Goal: Task Accomplishment & Management: Manage account settings

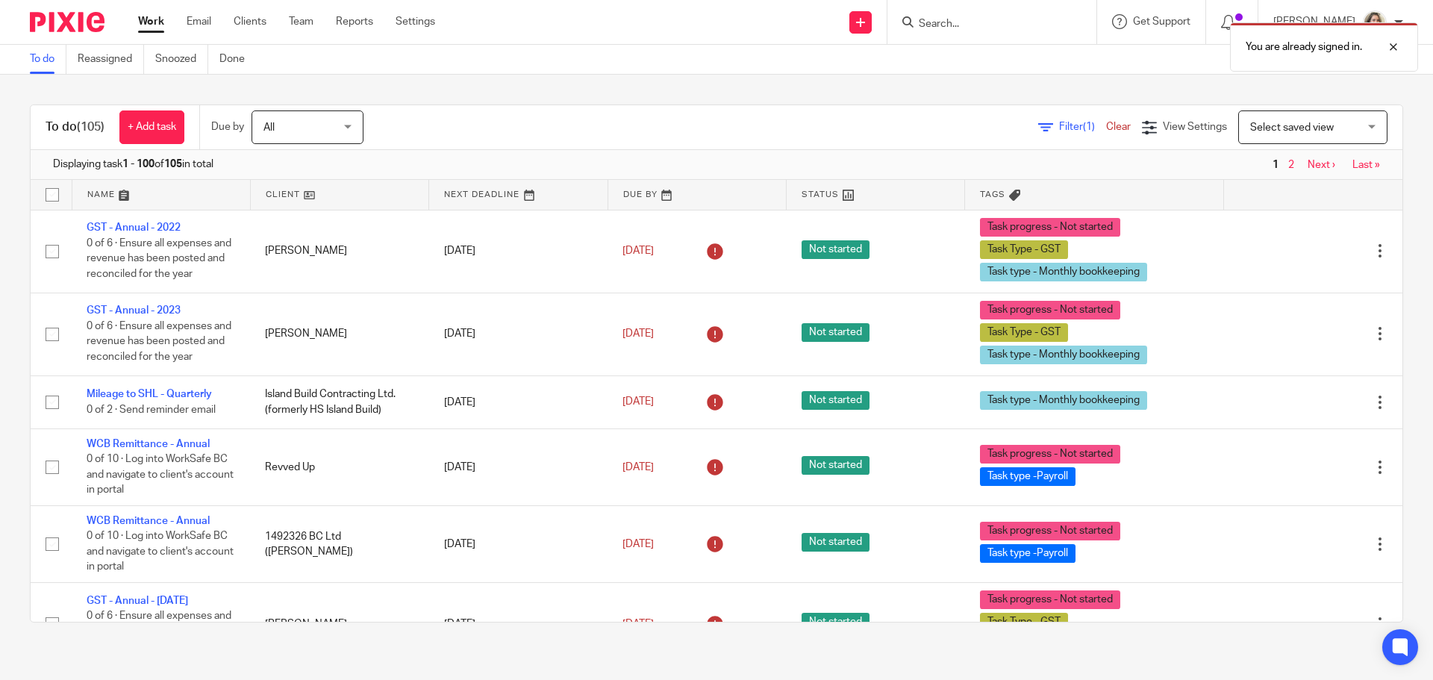
click at [1021, 21] on div "You are already signed in." at bounding box center [1068, 43] width 702 height 57
click at [1000, 20] on div "You are already signed in." at bounding box center [1068, 43] width 702 height 57
click at [976, 28] on div "You are already signed in." at bounding box center [1068, 43] width 702 height 57
click at [974, 28] on div "You are already signed in." at bounding box center [1068, 43] width 702 height 57
click at [960, 28] on div "You are already signed in." at bounding box center [1068, 43] width 702 height 57
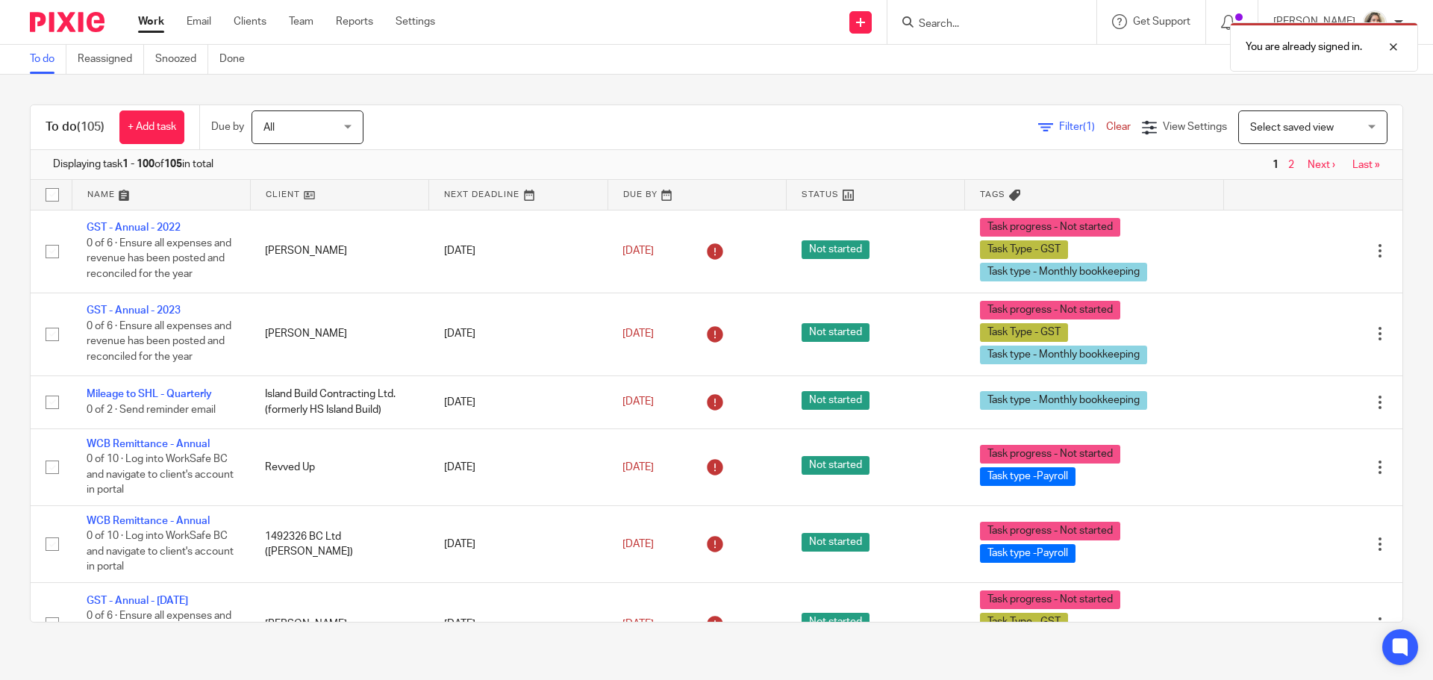
click at [963, 31] on div "You are already signed in." at bounding box center [1068, 43] width 702 height 57
click at [965, 16] on div "You are already signed in." at bounding box center [1068, 43] width 702 height 57
click at [982, 28] on div "You are already signed in." at bounding box center [1068, 43] width 702 height 57
click at [1395, 43] on div at bounding box center [1382, 47] width 40 height 18
click at [1032, 21] on input "Search" at bounding box center [985, 24] width 134 height 13
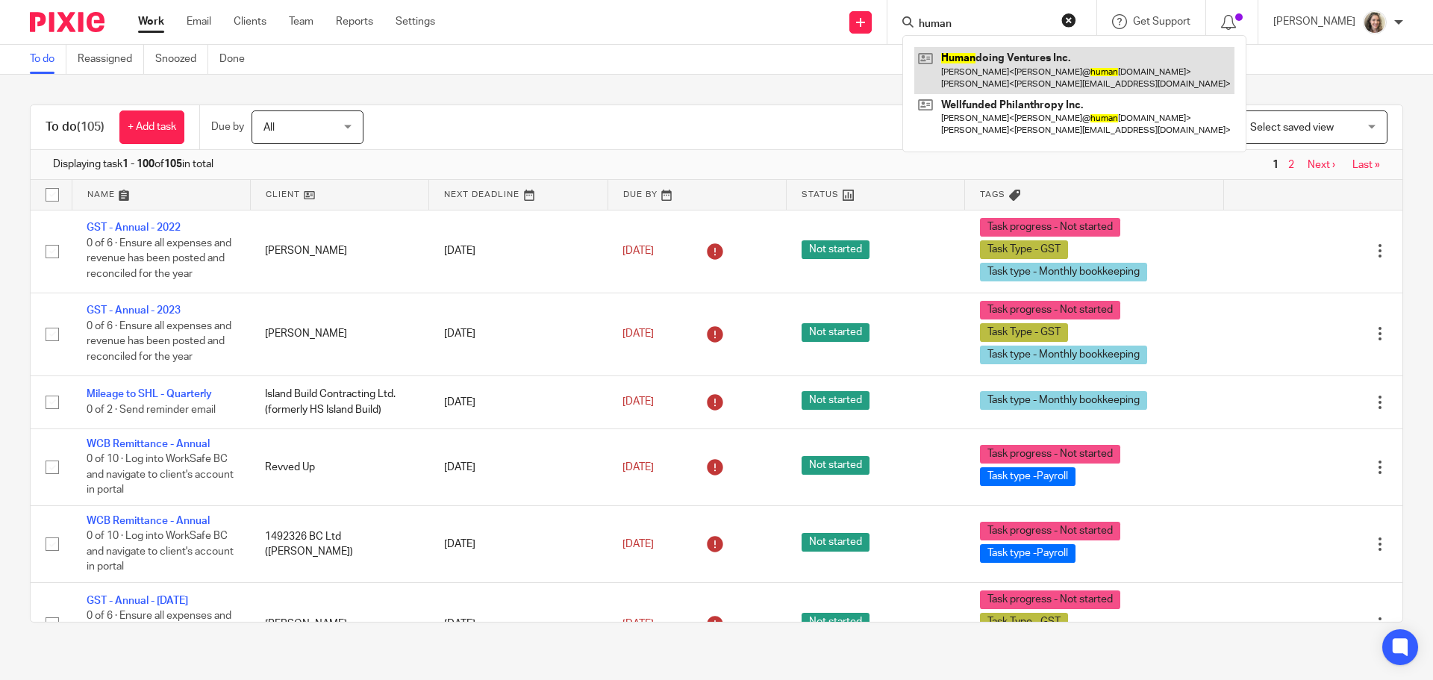
type input "human"
click at [1007, 53] on link at bounding box center [1075, 70] width 320 height 46
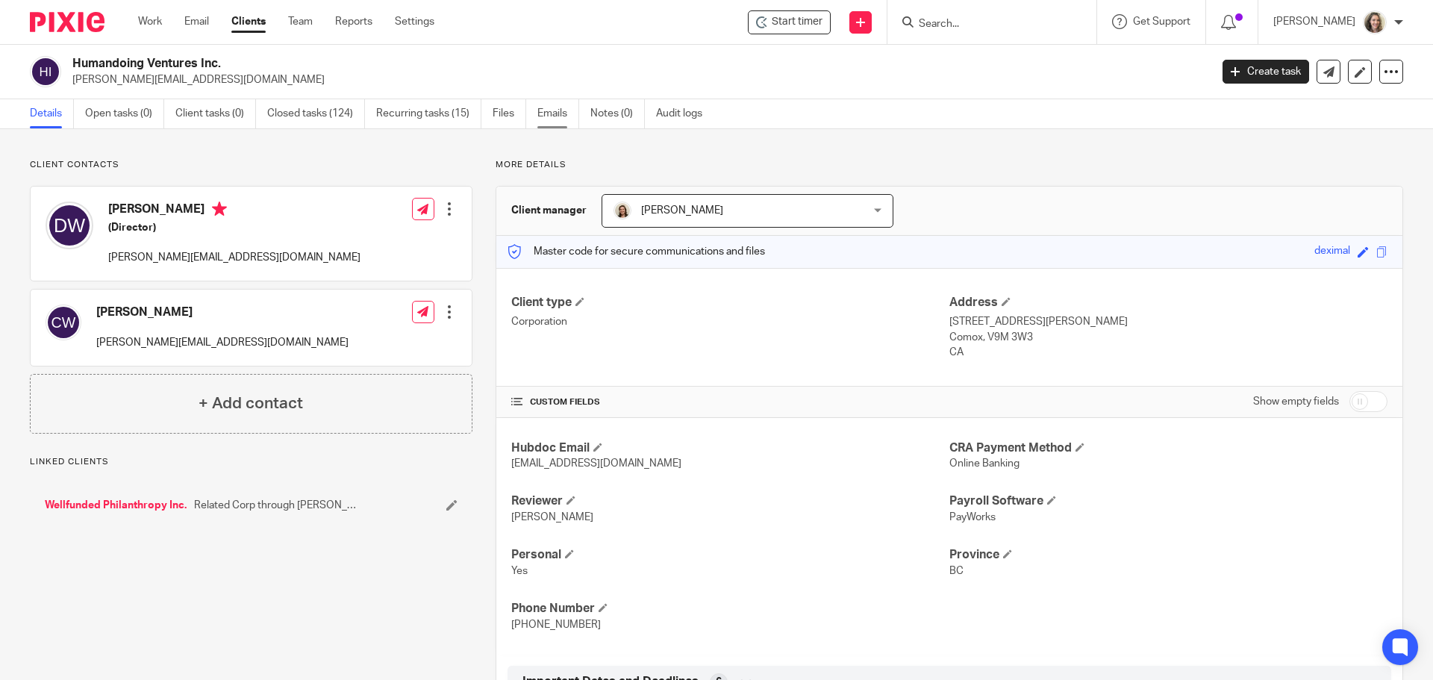
click at [554, 113] on link "Emails" at bounding box center [559, 113] width 42 height 29
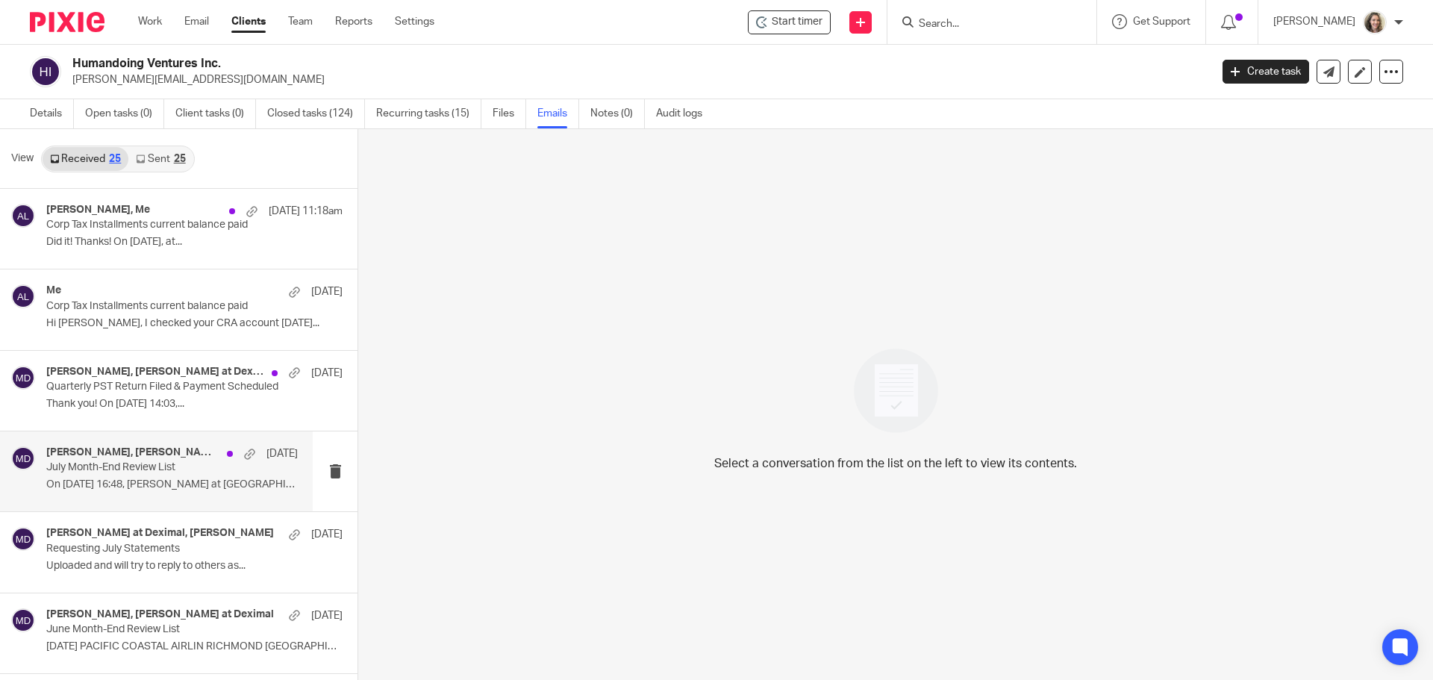
click at [136, 471] on p "July Month-End Review List" at bounding box center [147, 467] width 202 height 13
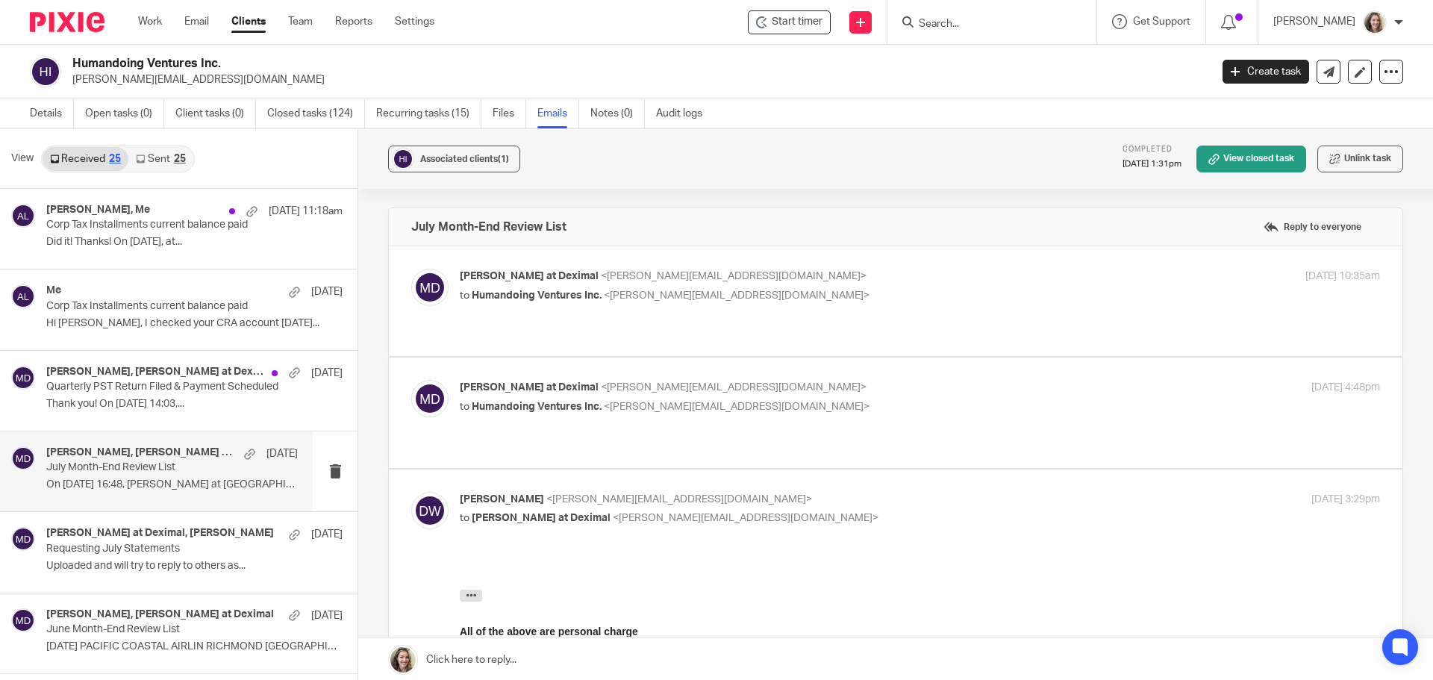
click at [877, 290] on p "to Humandoing Ventures Inc. <[PERSON_NAME][EMAIL_ADDRESS][DOMAIN_NAME]>" at bounding box center [767, 296] width 614 height 16
checkbox input "true"
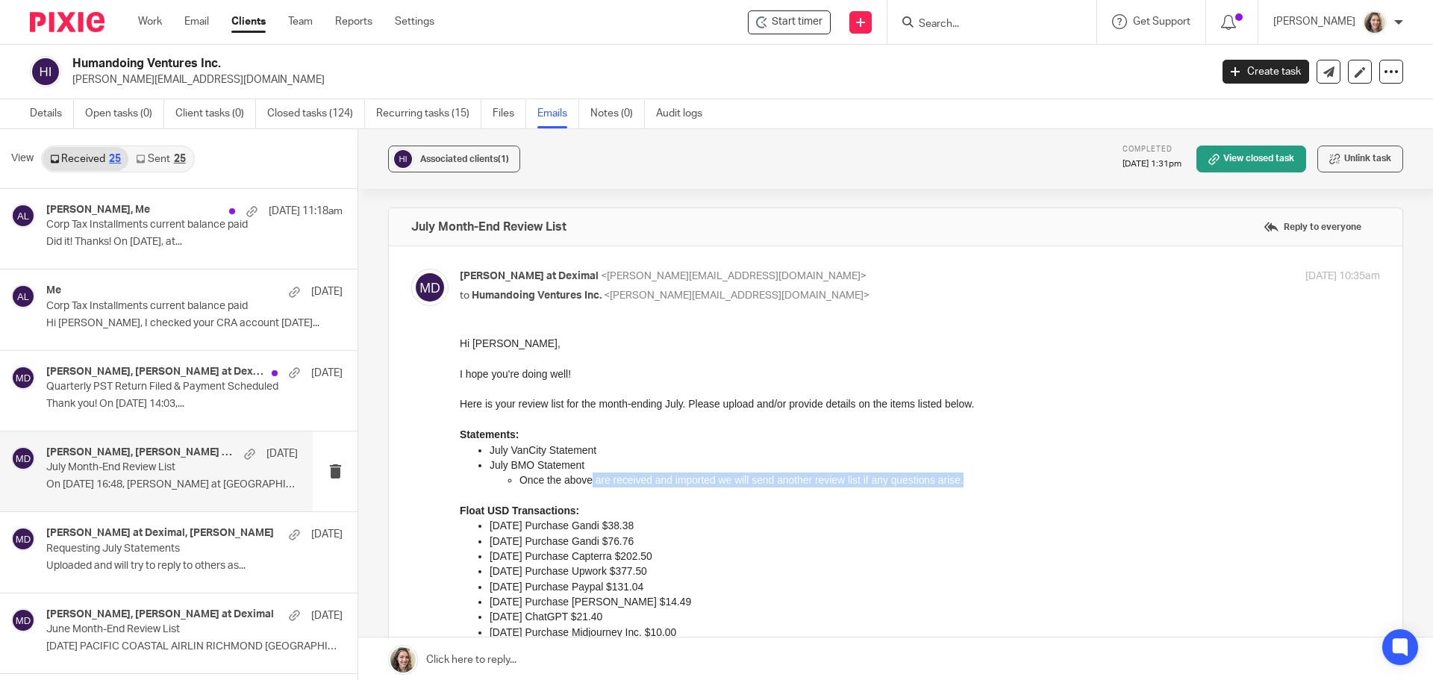
drag, startPoint x: 592, startPoint y: 481, endPoint x: 970, endPoint y: 484, distance: 377.8
click at [970, 484] on p "Once the above are received and imported we will send another review list if an…" at bounding box center [950, 480] width 861 height 15
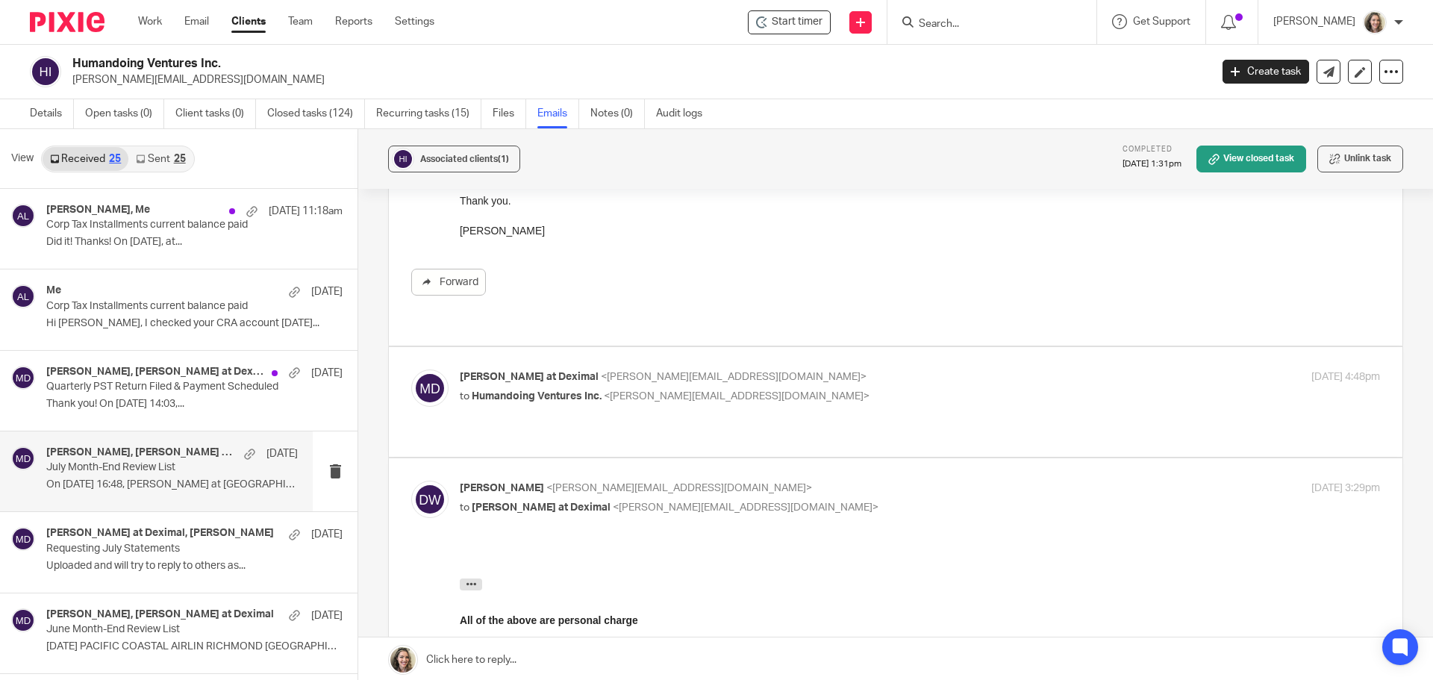
scroll to position [747, 0]
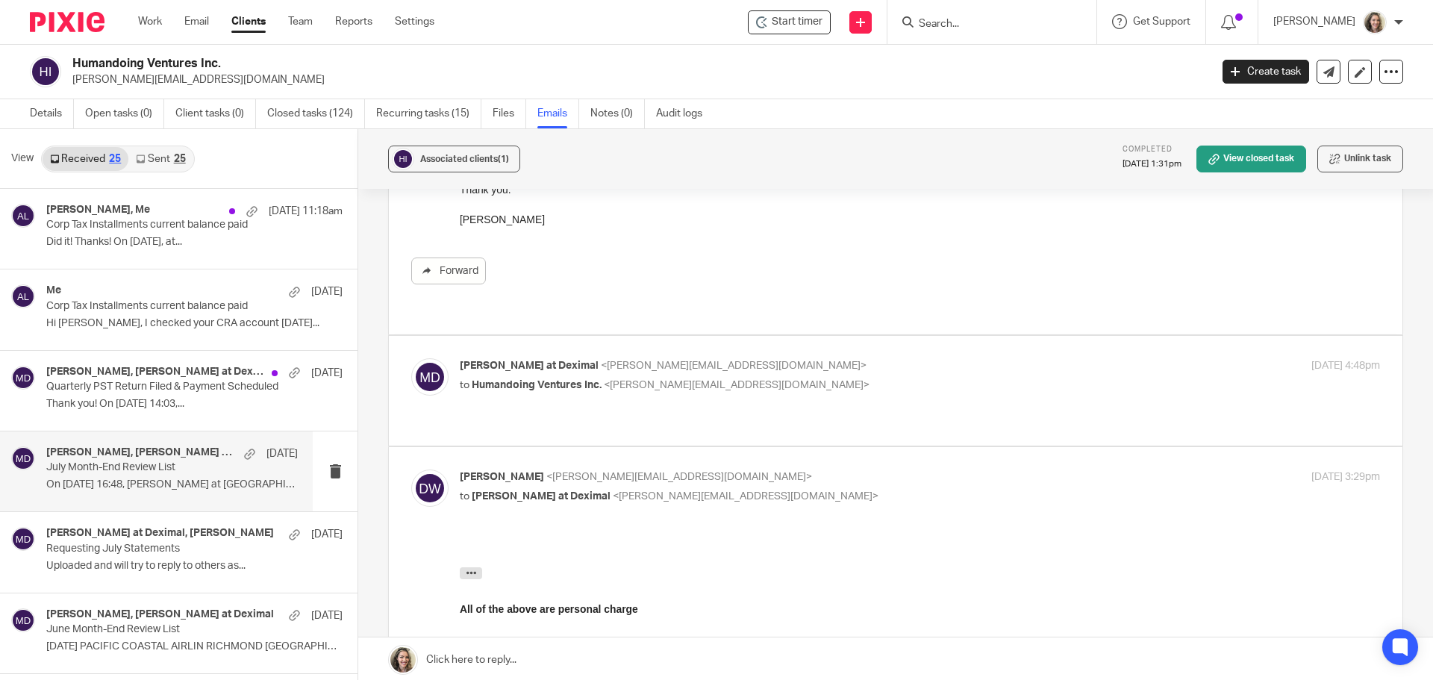
click at [818, 378] on p "to Humandoing Ventures Inc. <[PERSON_NAME][EMAIL_ADDRESS][DOMAIN_NAME]>" at bounding box center [767, 386] width 614 height 16
checkbox input "true"
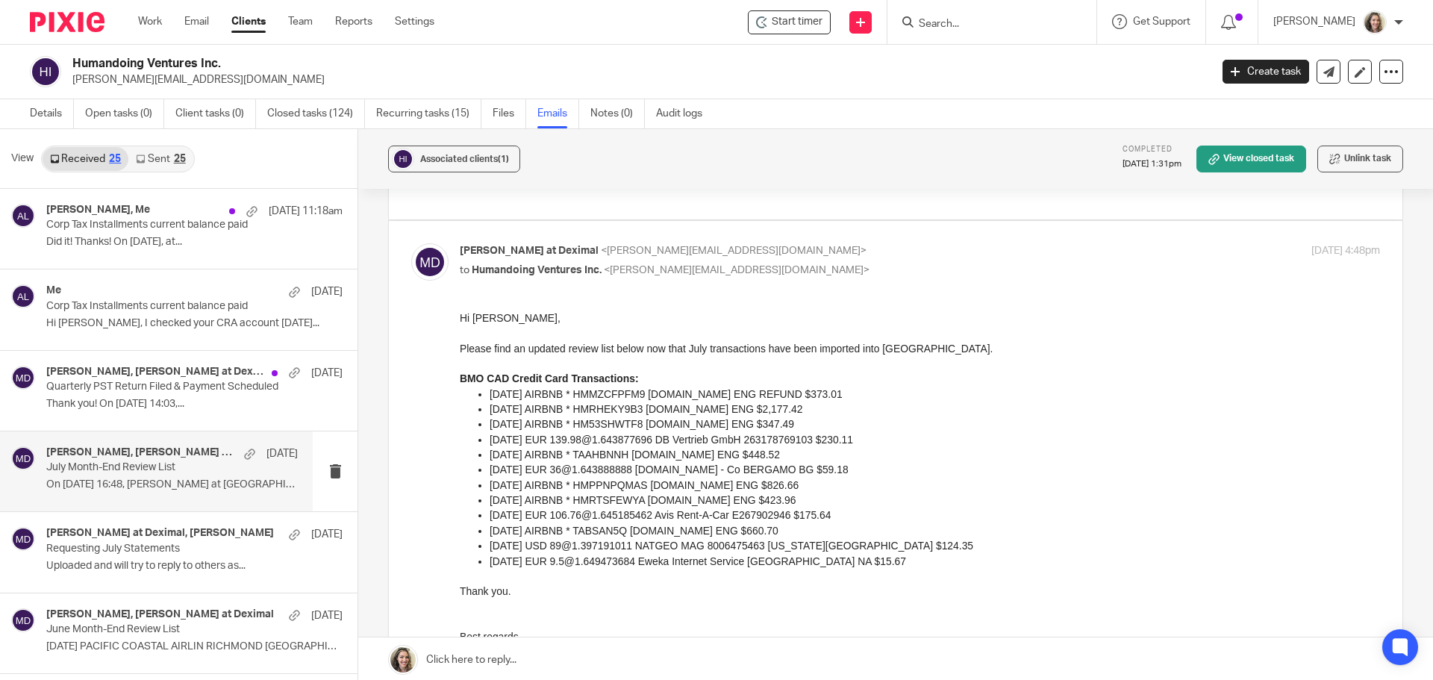
scroll to position [896, 0]
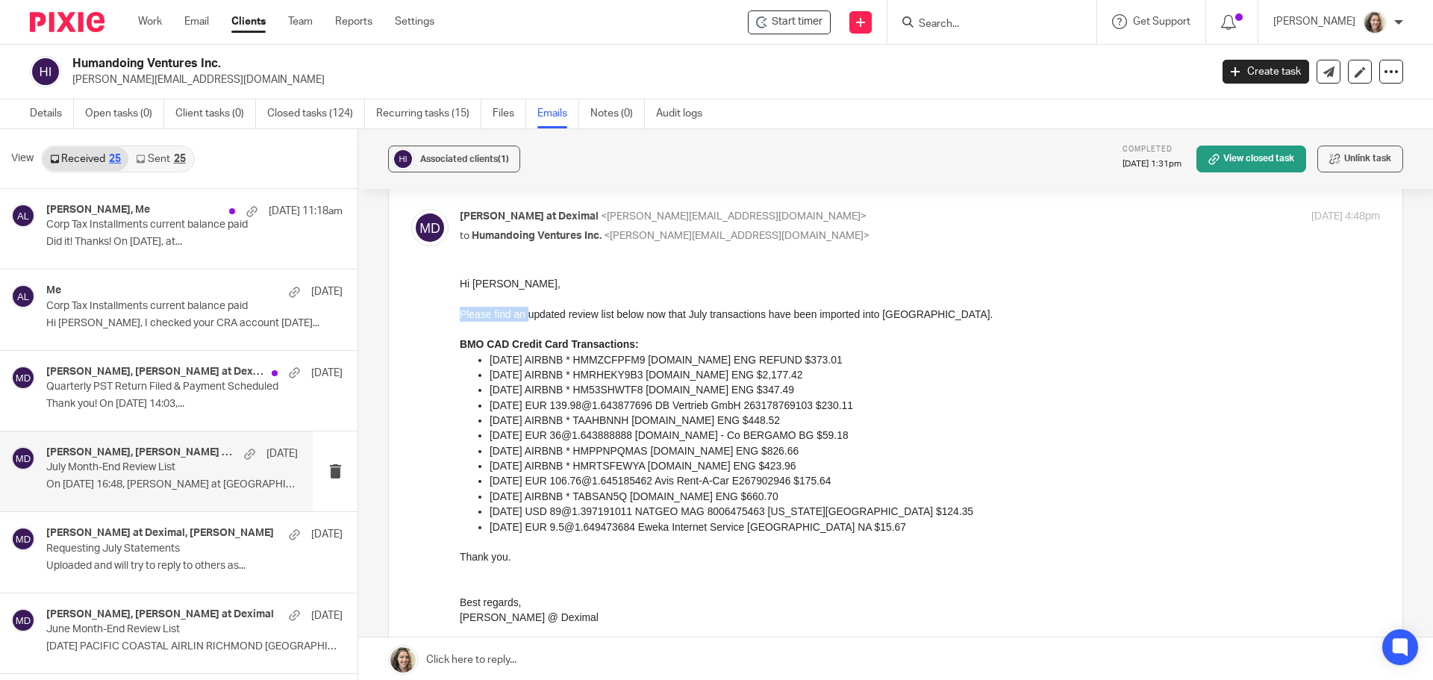
drag, startPoint x: 525, startPoint y: 317, endPoint x: 864, endPoint y: 324, distance: 339.0
click at [864, 324] on div "Hi [PERSON_NAME], Please find an updated review list below now that July transa…" at bounding box center [920, 483] width 921 height 414
drag, startPoint x: 465, startPoint y: 346, endPoint x: 633, endPoint y: 356, distance: 168.3
click at [633, 356] on div "Hi [PERSON_NAME], Please find an updated review list below now that July transa…" at bounding box center [920, 483] width 921 height 414
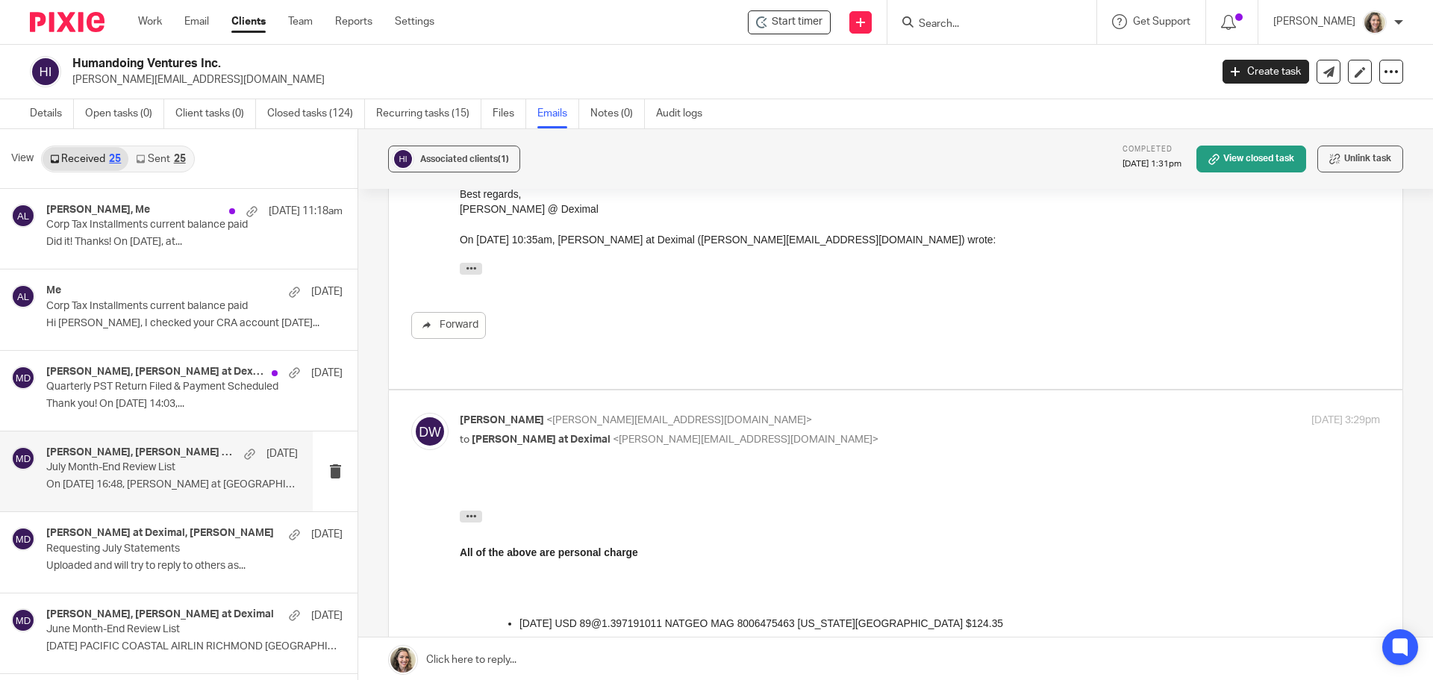
scroll to position [1418, 0]
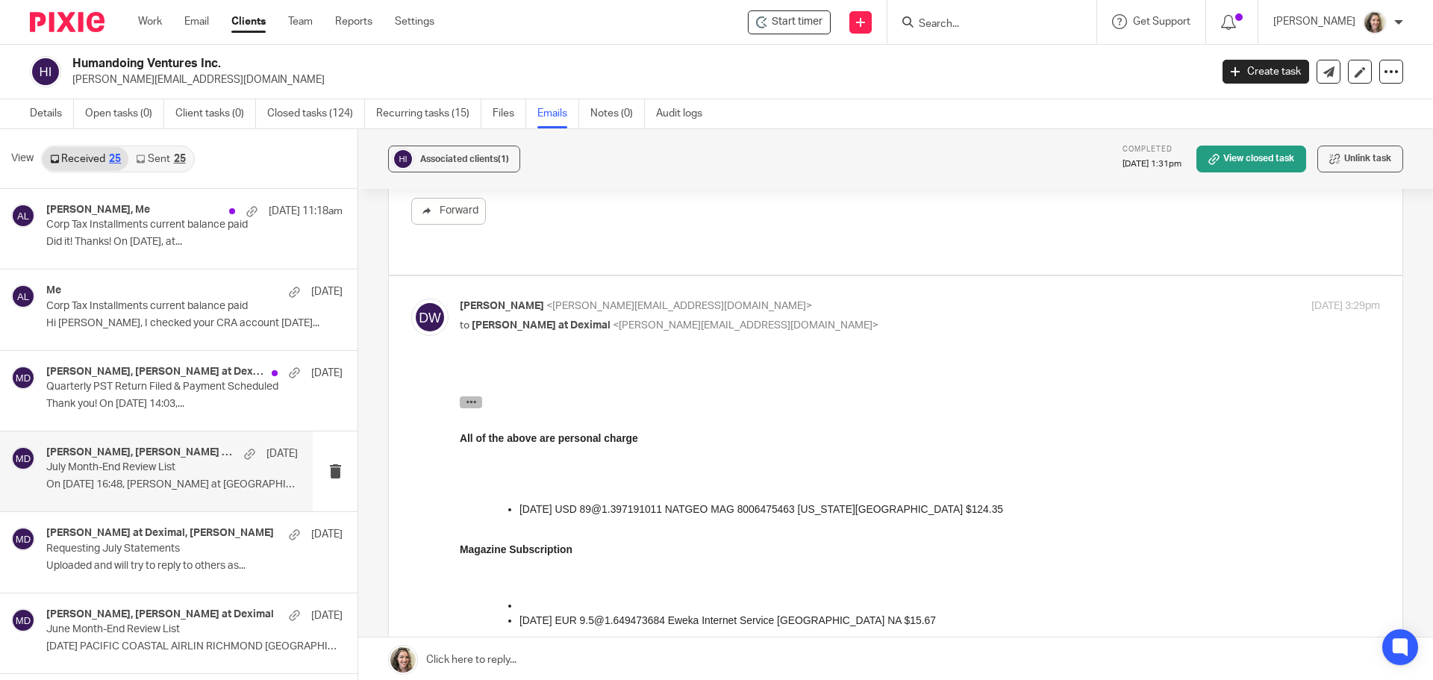
click at [471, 404] on icon "button" at bounding box center [471, 401] width 11 height 11
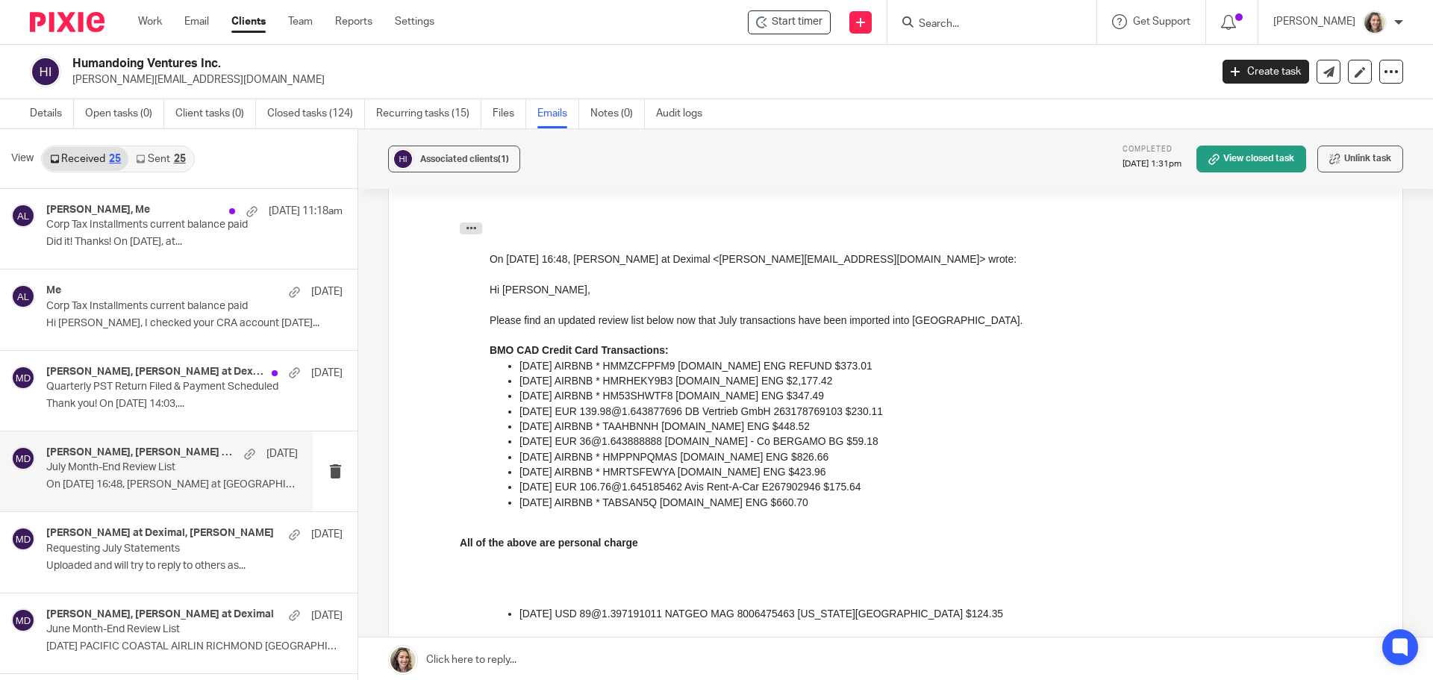
scroll to position [1493, 0]
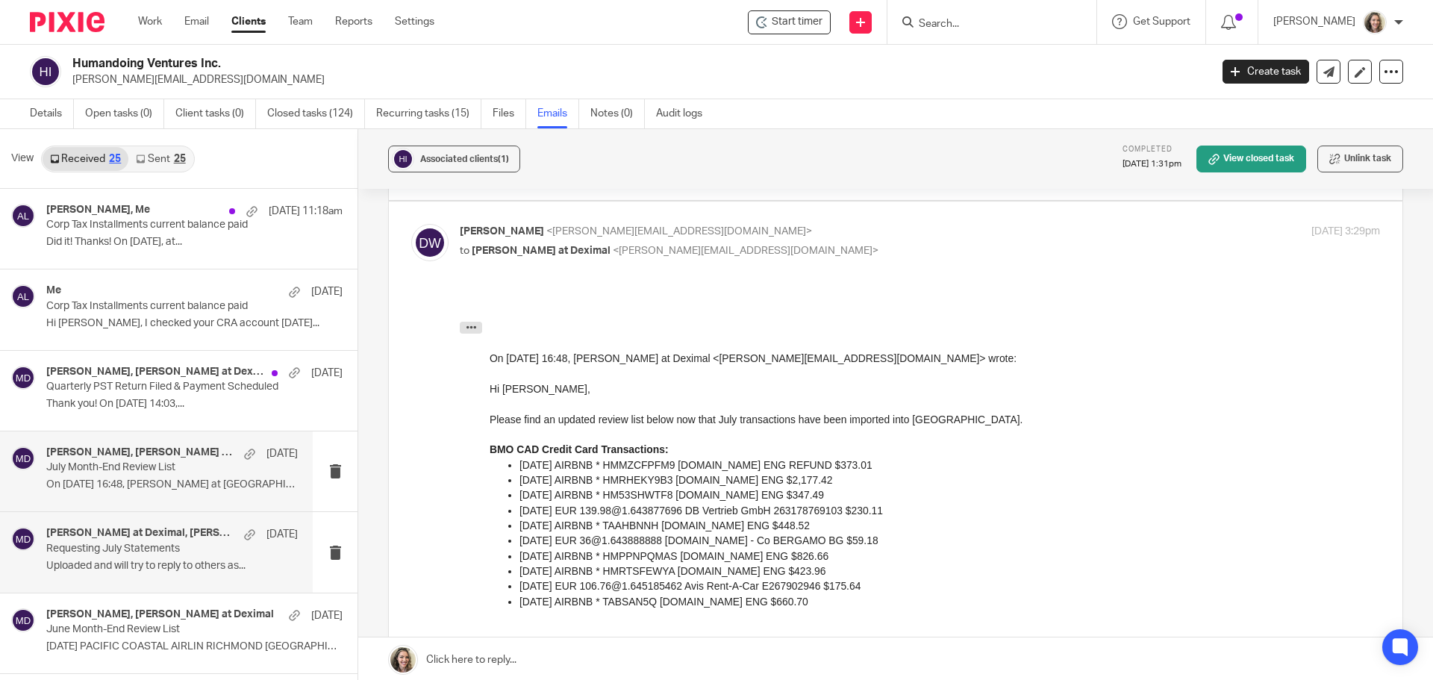
click at [130, 547] on p "Requesting July Statements" at bounding box center [147, 549] width 202 height 13
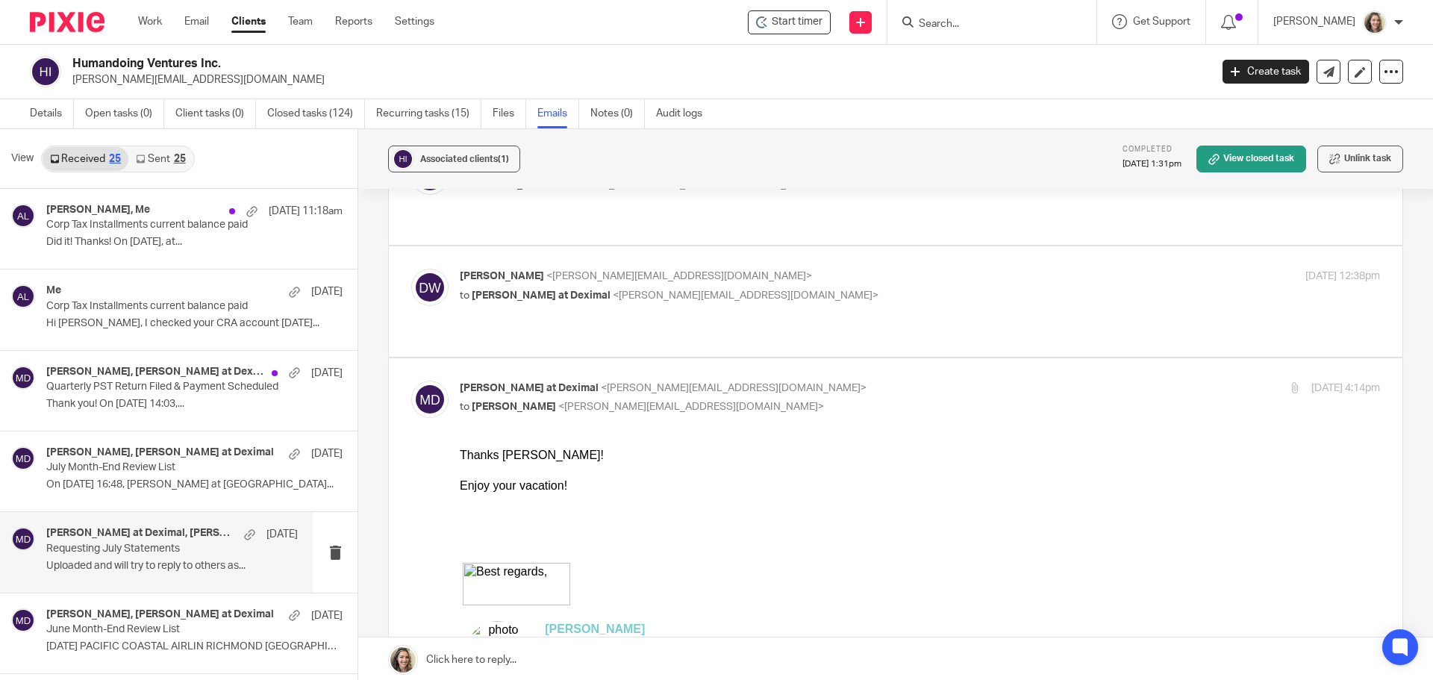
scroll to position [0, 0]
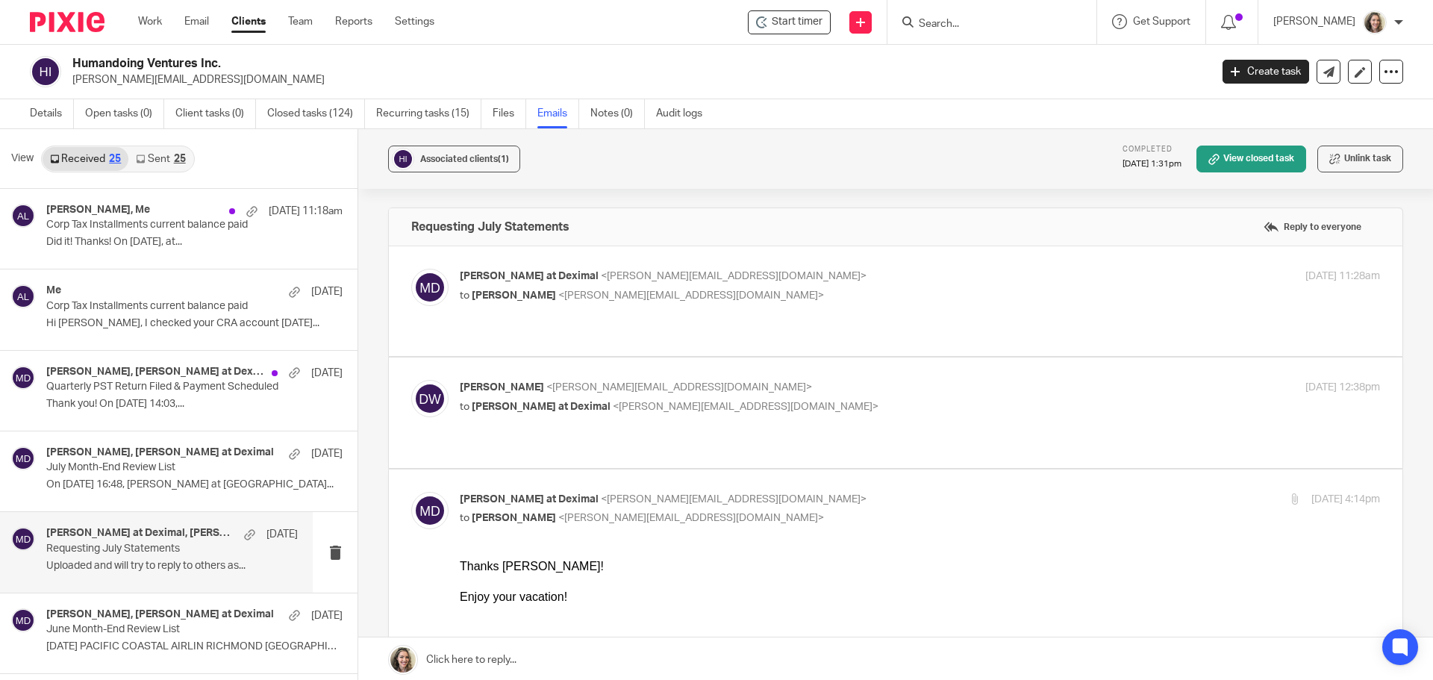
click at [761, 380] on p "[PERSON_NAME] <[PERSON_NAME][EMAIL_ADDRESS][DOMAIN_NAME]>" at bounding box center [767, 388] width 614 height 16
checkbox input "true"
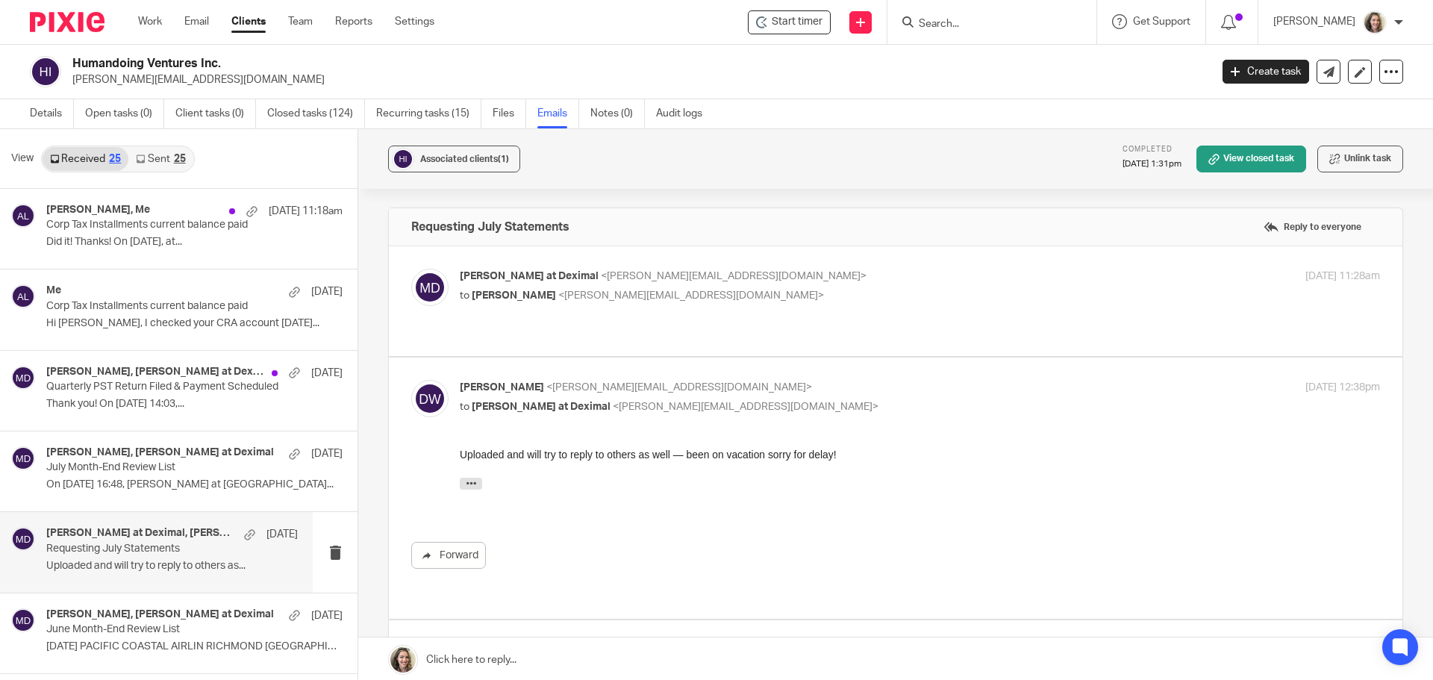
click at [777, 302] on p "to [PERSON_NAME] <[PERSON_NAME][EMAIL_ADDRESS][DOMAIN_NAME]>" at bounding box center [767, 296] width 614 height 16
checkbox input "true"
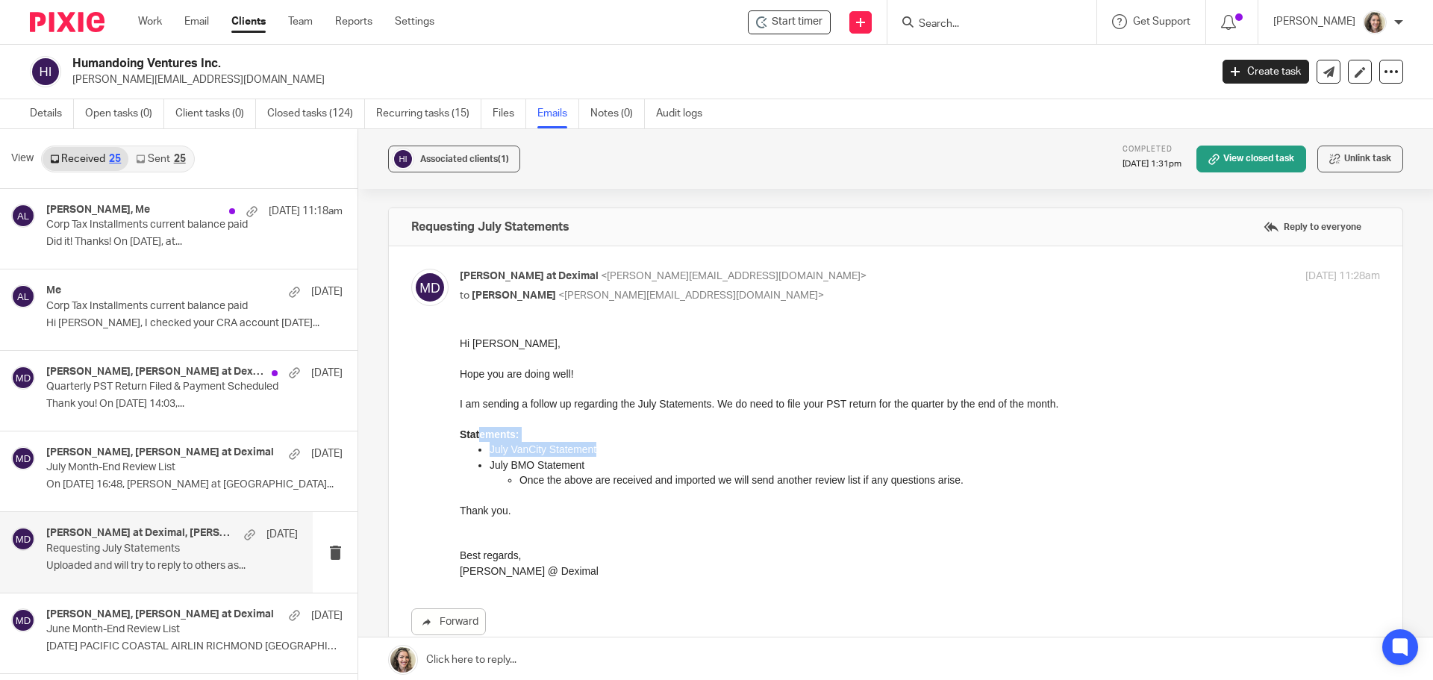
drag, startPoint x: 600, startPoint y: 452, endPoint x: 479, endPoint y: 435, distance: 122.9
click at [479, 435] on div "Hi [PERSON_NAME], Hope you are doing well! I am sending a follow up regarding t…" at bounding box center [920, 457] width 921 height 243
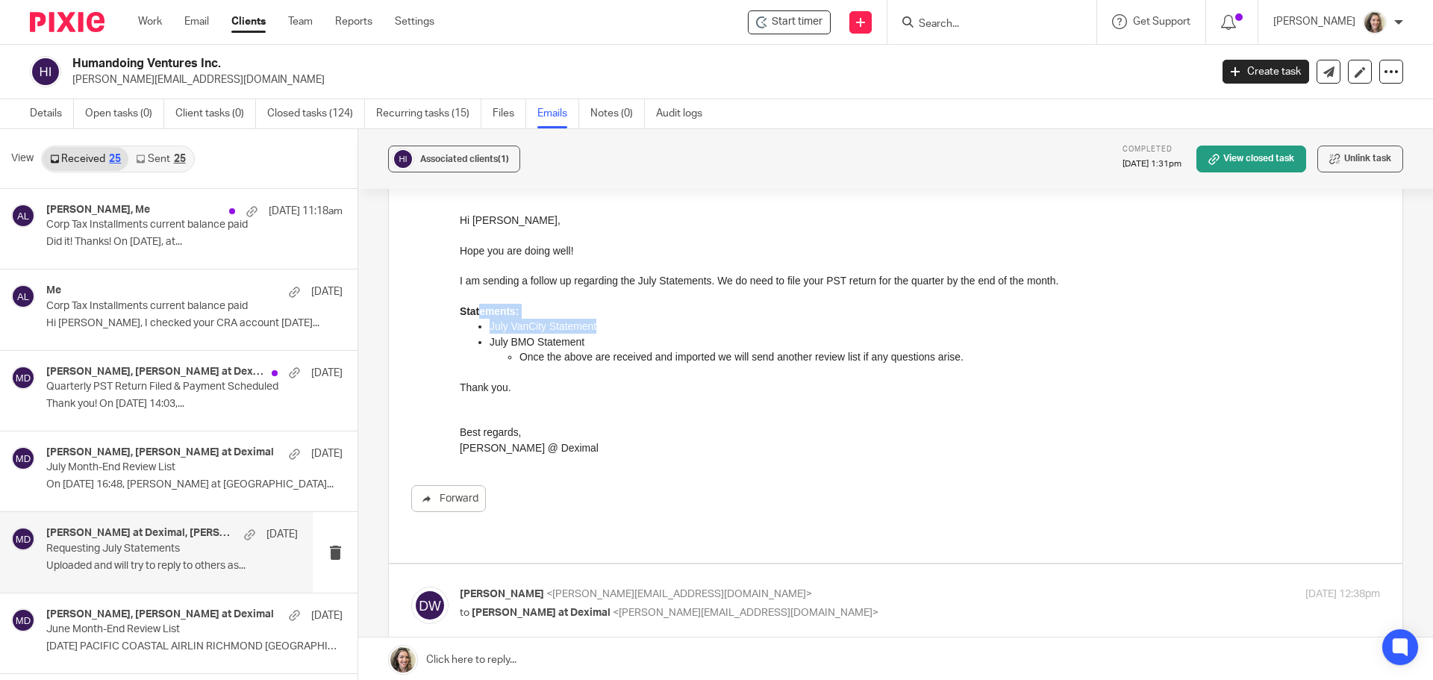
scroll to position [149, 0]
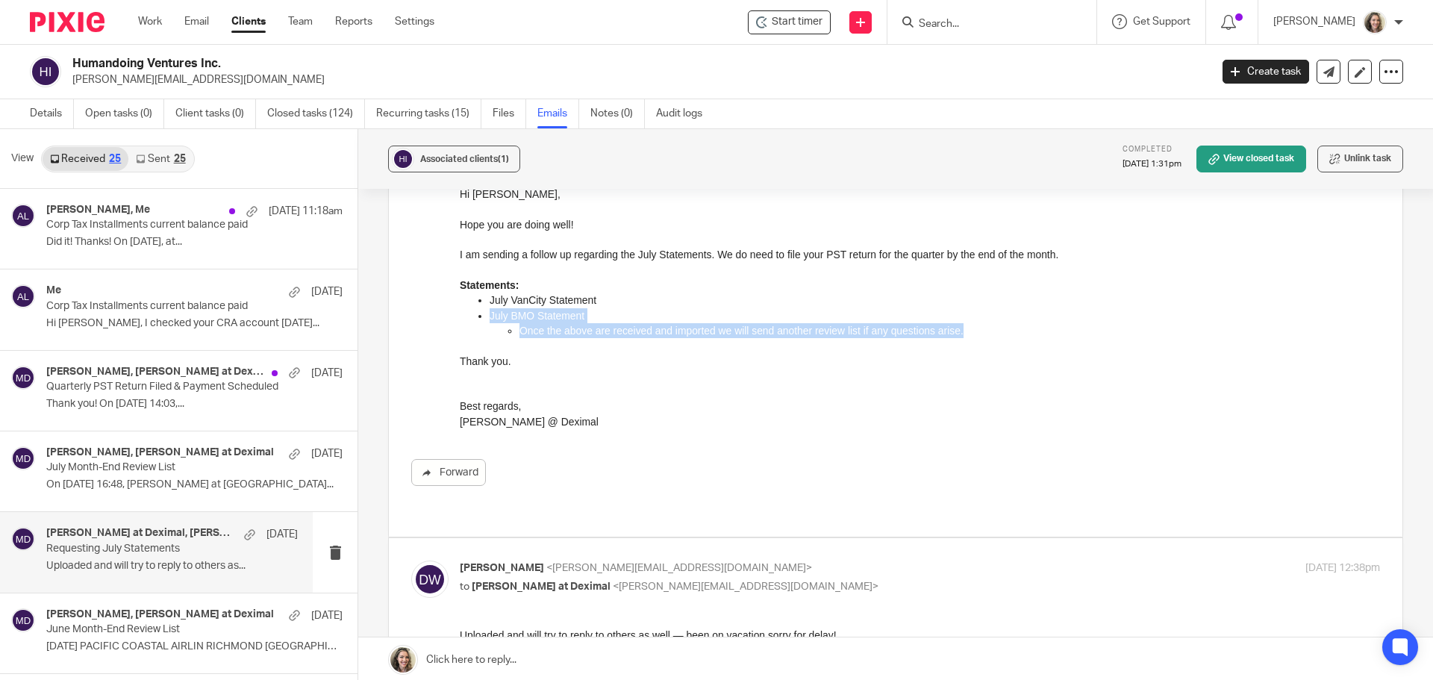
drag, startPoint x: 490, startPoint y: 318, endPoint x: 974, endPoint y: 332, distance: 484.7
click at [974, 332] on li "July BMO Statement Once the above are received and imported we will send anothe…" at bounding box center [935, 323] width 891 height 31
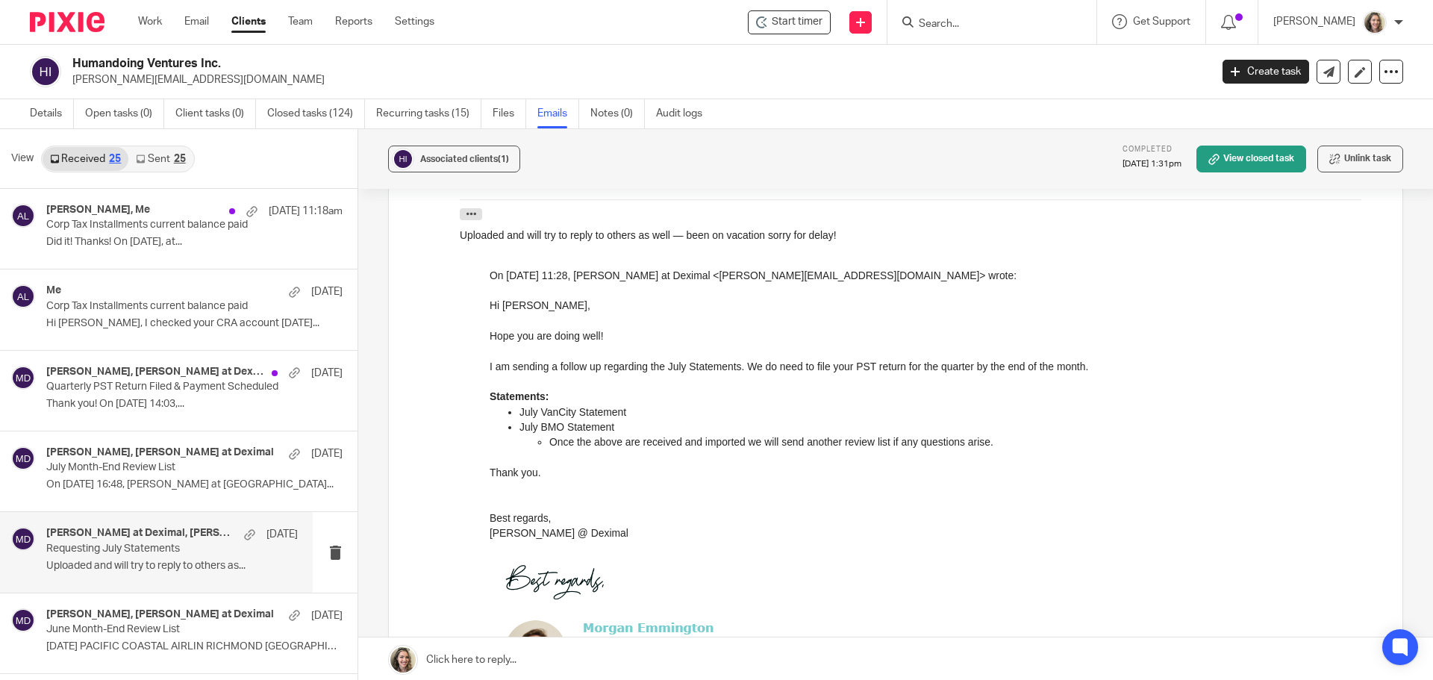
scroll to position [1195, 0]
drag, startPoint x: 548, startPoint y: 427, endPoint x: 988, endPoint y: 437, distance: 439.8
click at [988, 437] on div "Hi [PERSON_NAME], Hope you are doing well! I am sending a follow up regarding t…" at bounding box center [920, 522] width 861 height 455
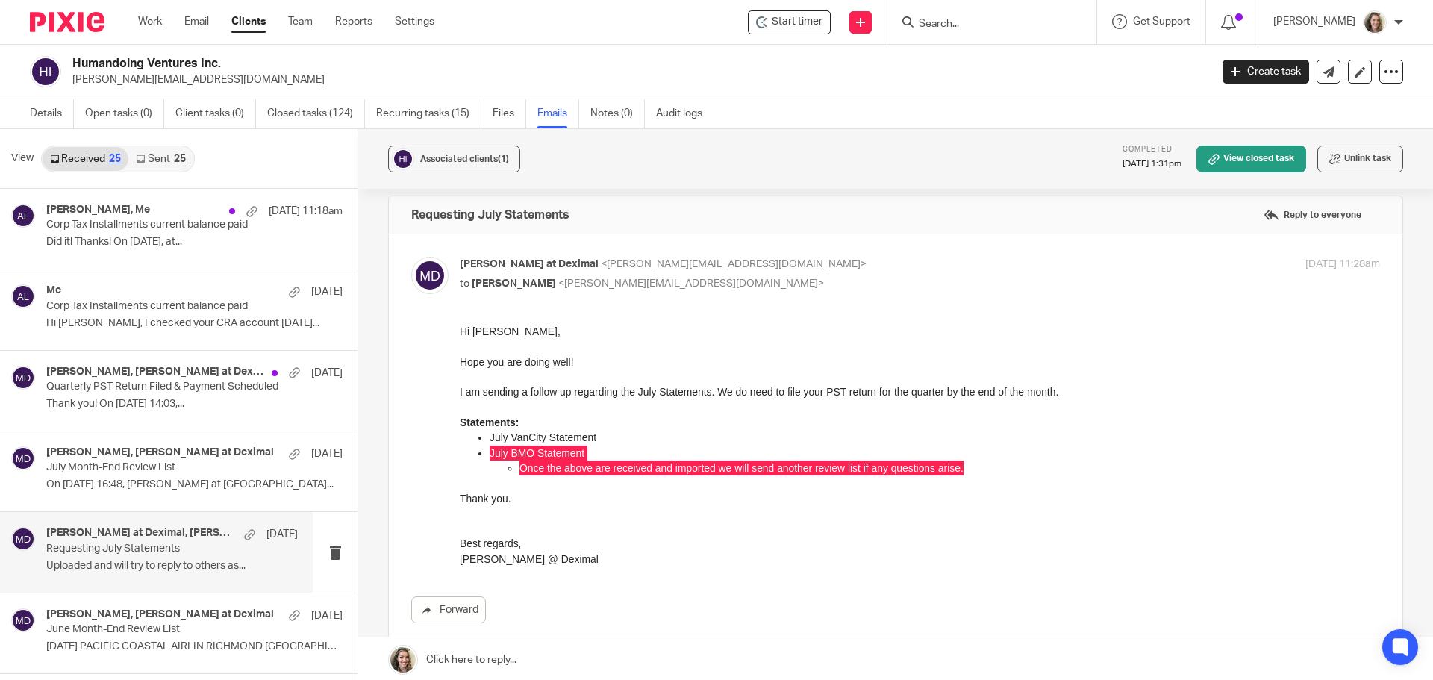
scroll to position [0, 0]
